Goal: Task Accomplishment & Management: Manage account settings

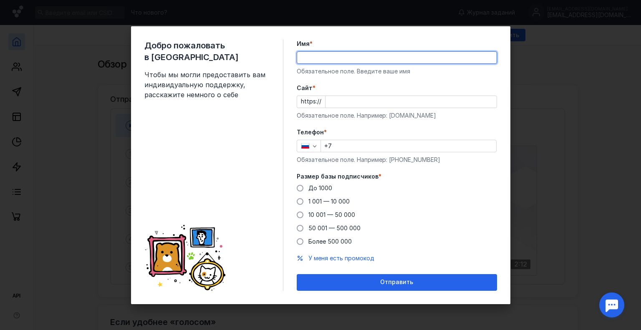
type input "[PERSON_NAME]"
click at [352, 99] on input "Cайт *" at bounding box center [410, 102] width 171 height 12
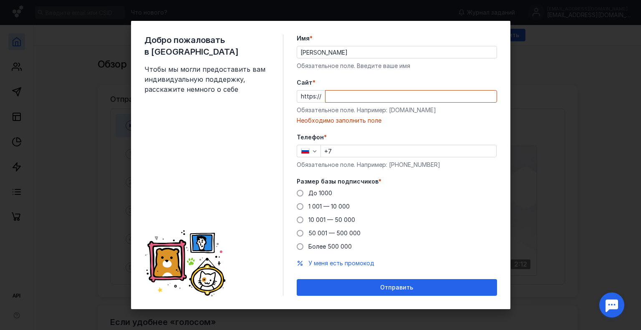
click at [337, 87] on div "Cайт * https:// Обязательное поле. Например: [DOMAIN_NAME] Необходимо заполнить…" at bounding box center [397, 101] width 200 height 46
click at [359, 91] on input "Cайт *" at bounding box center [410, 97] width 171 height 12
paste input "[DOMAIN_NAME][URL]"
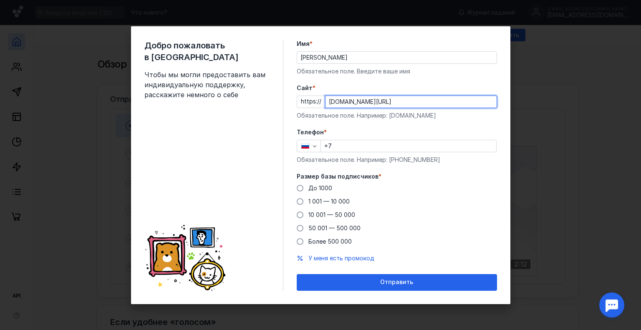
type input "[DOMAIN_NAME][URL]"
click at [361, 147] on input "+7" at bounding box center [408, 146] width 175 height 12
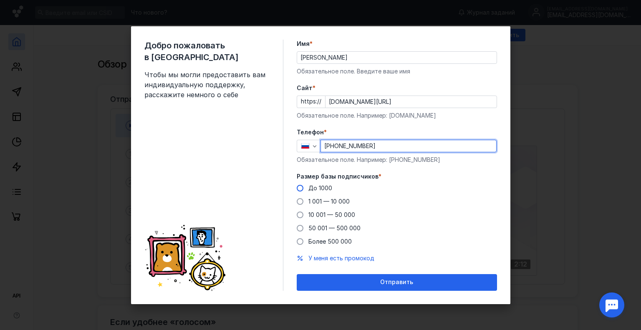
type input "[PHONE_NUMBER]"
click at [304, 188] on label "До 1000" at bounding box center [314, 188] width 35 height 8
click at [0, 0] on input "До 1000" at bounding box center [0, 0] width 0 height 0
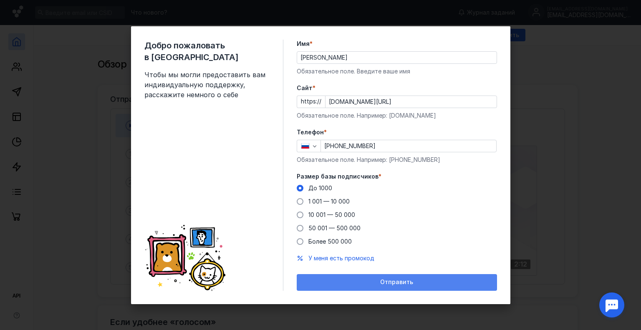
click at [365, 279] on div "Отправить" at bounding box center [397, 282] width 192 height 7
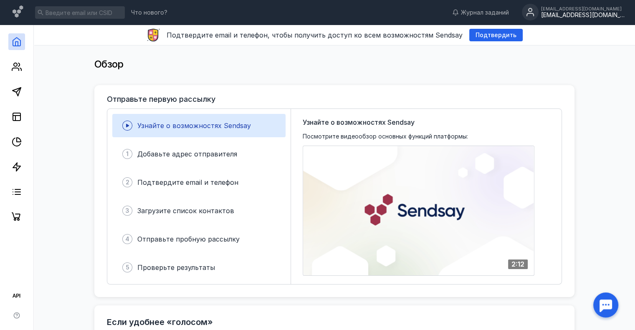
click at [542, 12] on div "[EMAIL_ADDRESS][DOMAIN_NAME]" at bounding box center [582, 15] width 83 height 7
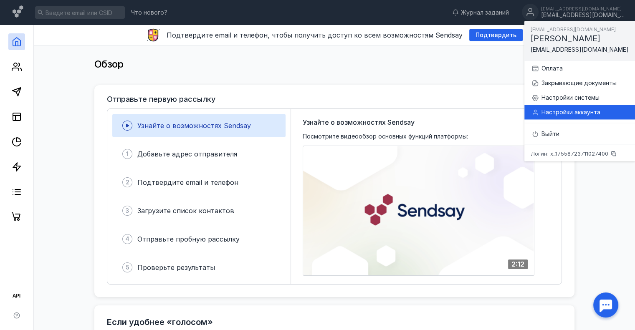
click at [561, 114] on div "Настройки аккаунта" at bounding box center [584, 112] width 87 height 8
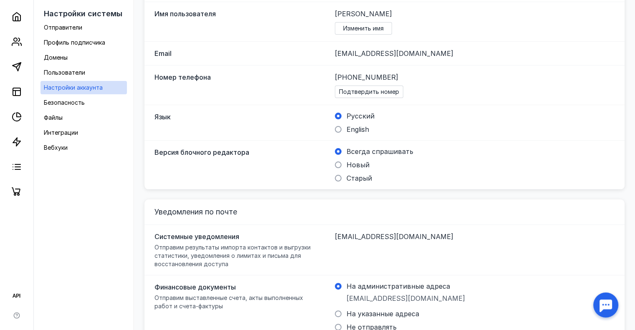
scroll to position [170, 0]
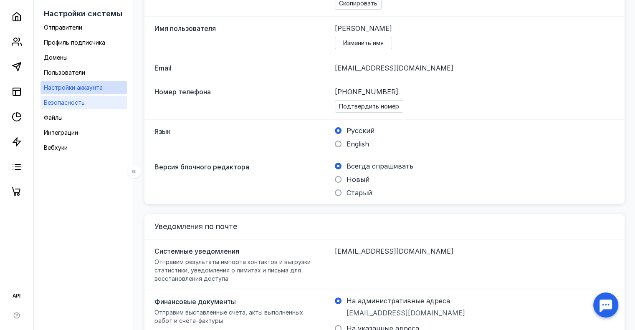
click at [69, 107] on div "Безопасность" at bounding box center [64, 103] width 41 height 10
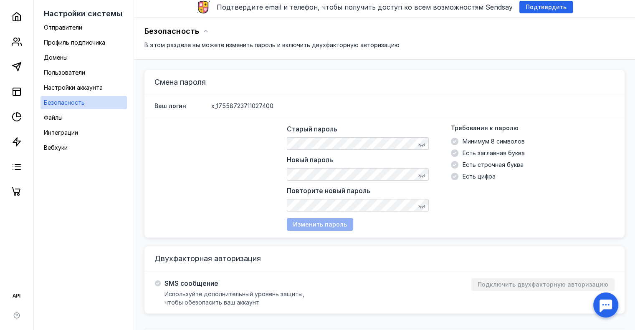
scroll to position [50, 0]
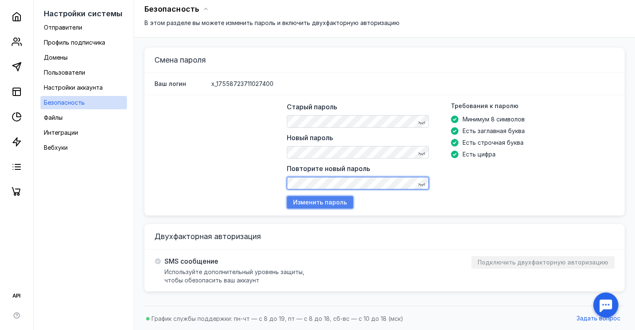
click at [301, 202] on span "Изменить пароль" at bounding box center [320, 202] width 54 height 7
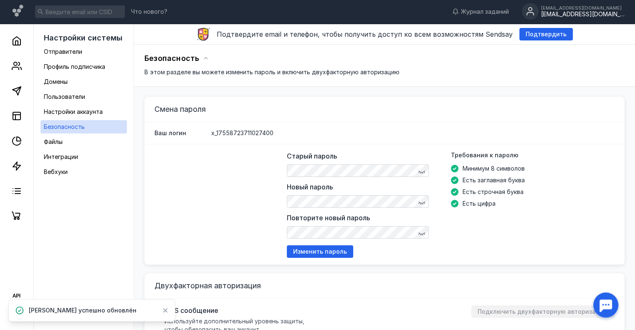
scroll to position [0, 0]
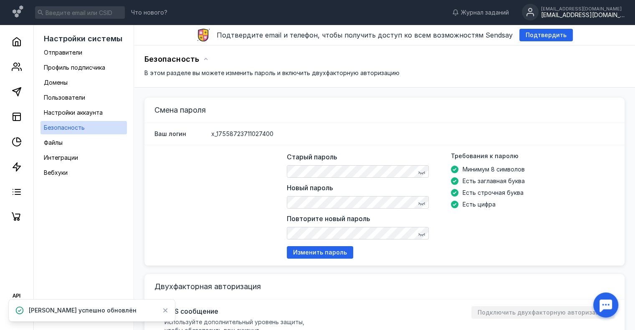
click at [560, 0] on div "Что нового? Журнал заданий [EMAIL_ADDRESS][DOMAIN_NAME] [EMAIL_ADDRESS][DOMAIN_…" at bounding box center [317, 12] width 635 height 25
click at [564, 5] on div "[EMAIL_ADDRESS][DOMAIN_NAME] [EMAIL_ADDRESS][DOMAIN_NAME]" at bounding box center [572, 13] width 103 height 18
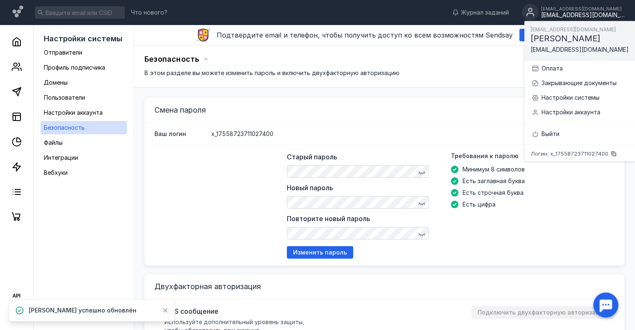
drag, startPoint x: 452, startPoint y: 103, endPoint x: 370, endPoint y: 4, distance: 128.3
click at [451, 103] on div "Смена пароля" at bounding box center [384, 110] width 480 height 25
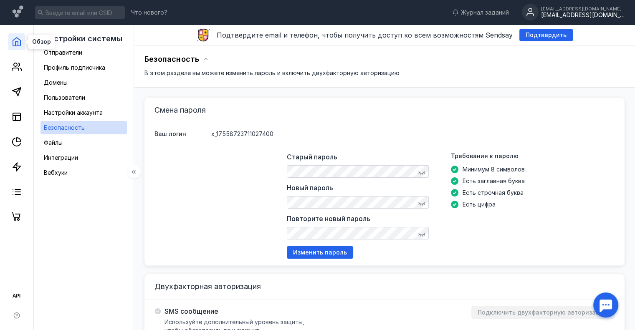
click at [14, 37] on icon at bounding box center [17, 42] width 10 height 10
